Goal: Task Accomplishment & Management: Use online tool/utility

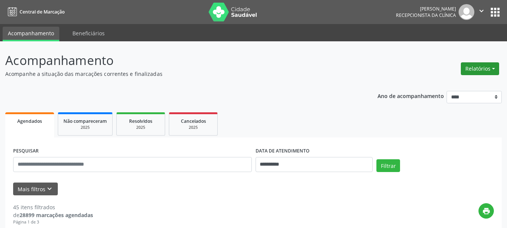
click at [474, 69] on button "Relatórios" at bounding box center [480, 68] width 38 height 13
click at [444, 86] on link "Agendamentos" at bounding box center [459, 85] width 81 height 11
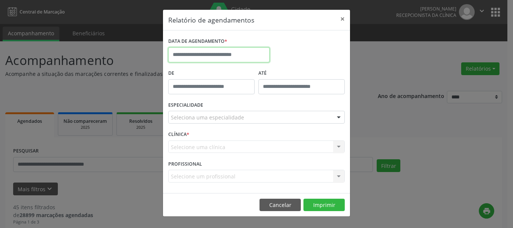
click at [205, 50] on input "text" at bounding box center [218, 54] width 101 height 15
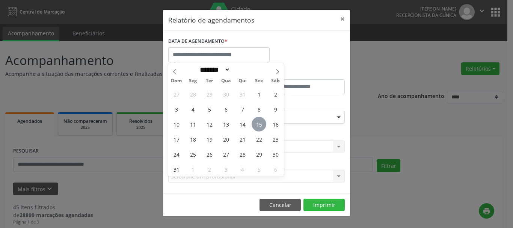
click at [256, 122] on span "15" at bounding box center [258, 124] width 15 height 15
type input "**********"
click at [256, 122] on span "15" at bounding box center [258, 124] width 15 height 15
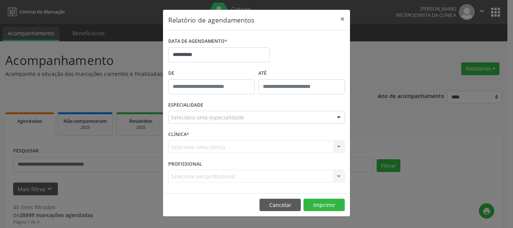
click at [247, 118] on div "Seleciona uma especialidade" at bounding box center [256, 117] width 176 height 13
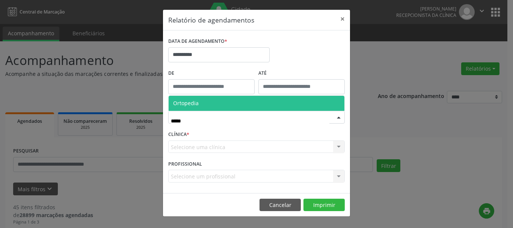
type input "******"
click at [205, 103] on span "Ortopedia" at bounding box center [257, 103] width 176 height 15
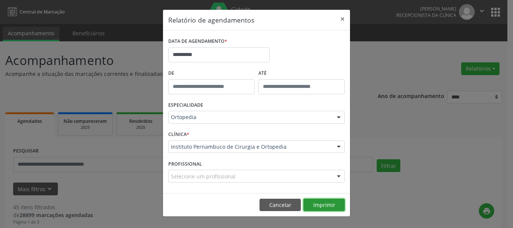
click at [319, 206] on button "Imprimir" at bounding box center [323, 205] width 41 height 13
click at [341, 18] on button "×" at bounding box center [342, 19] width 15 height 18
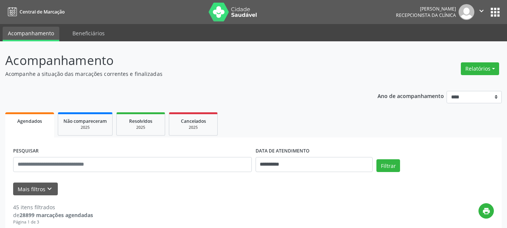
click at [480, 10] on icon "" at bounding box center [481, 11] width 8 height 8
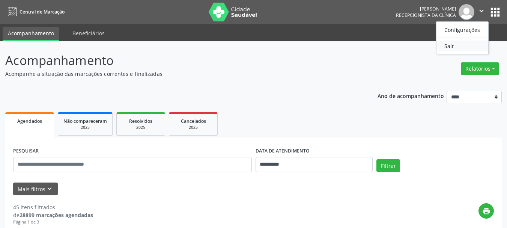
click at [462, 43] on link "Sair" at bounding box center [462, 46] width 52 height 11
